Goal: Transaction & Acquisition: Purchase product/service

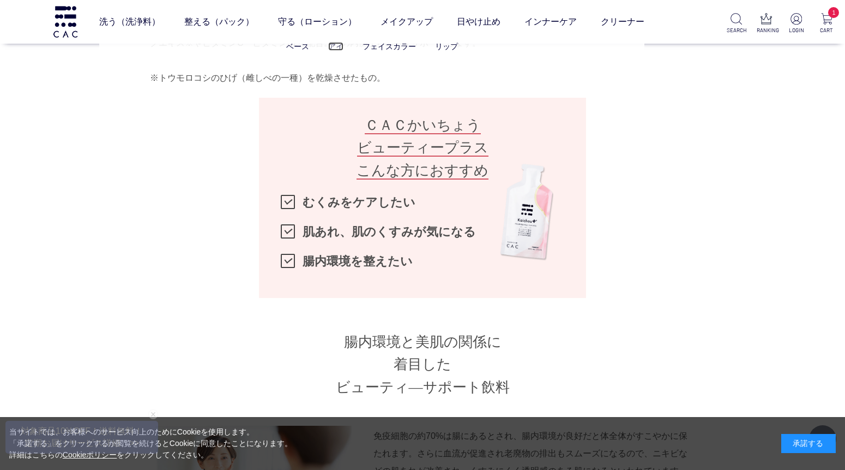
click at [333, 44] on link "アイ" at bounding box center [335, 46] width 15 height 9
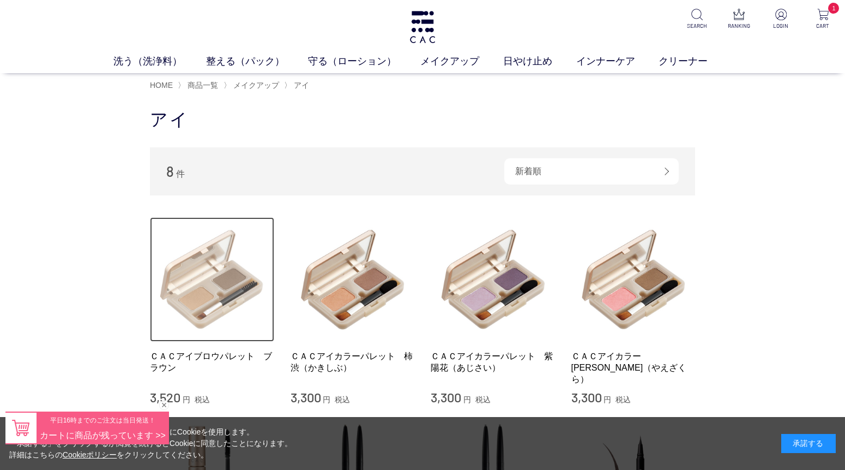
click at [211, 269] on img at bounding box center [212, 279] width 124 height 124
